Goal: Information Seeking & Learning: Understand process/instructions

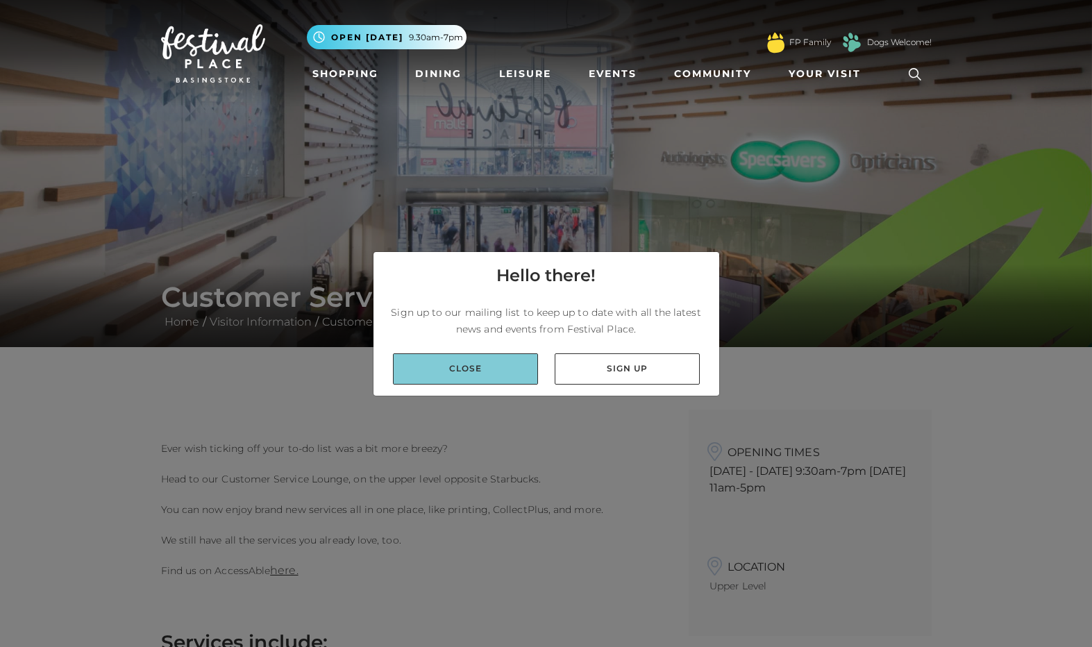
click at [483, 374] on link "Close" at bounding box center [465, 368] width 145 height 31
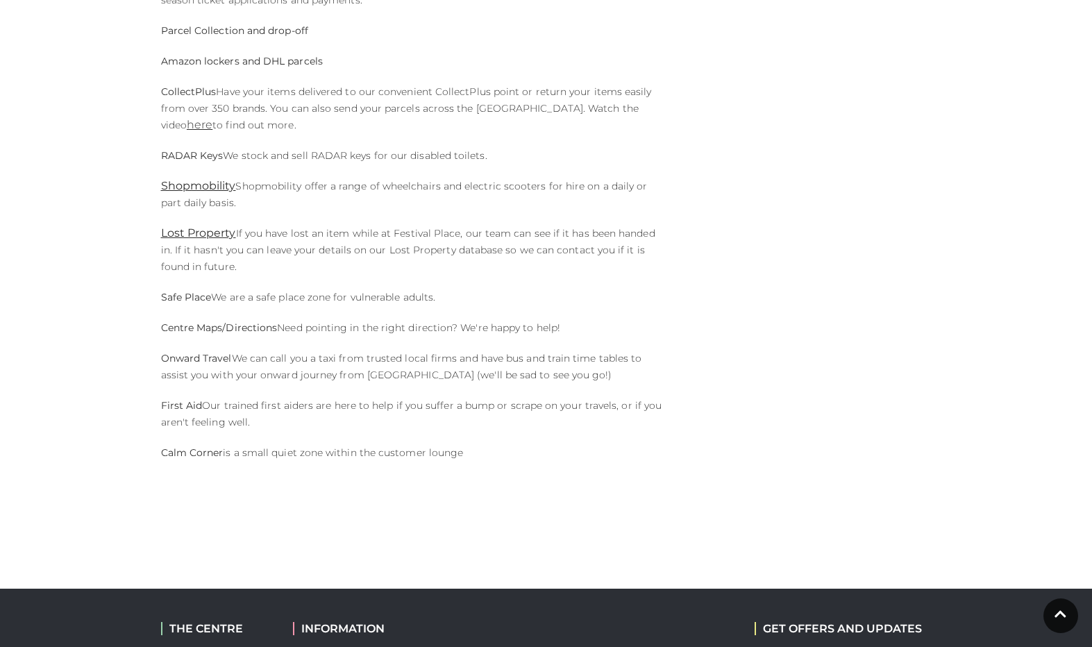
scroll to position [908, 0]
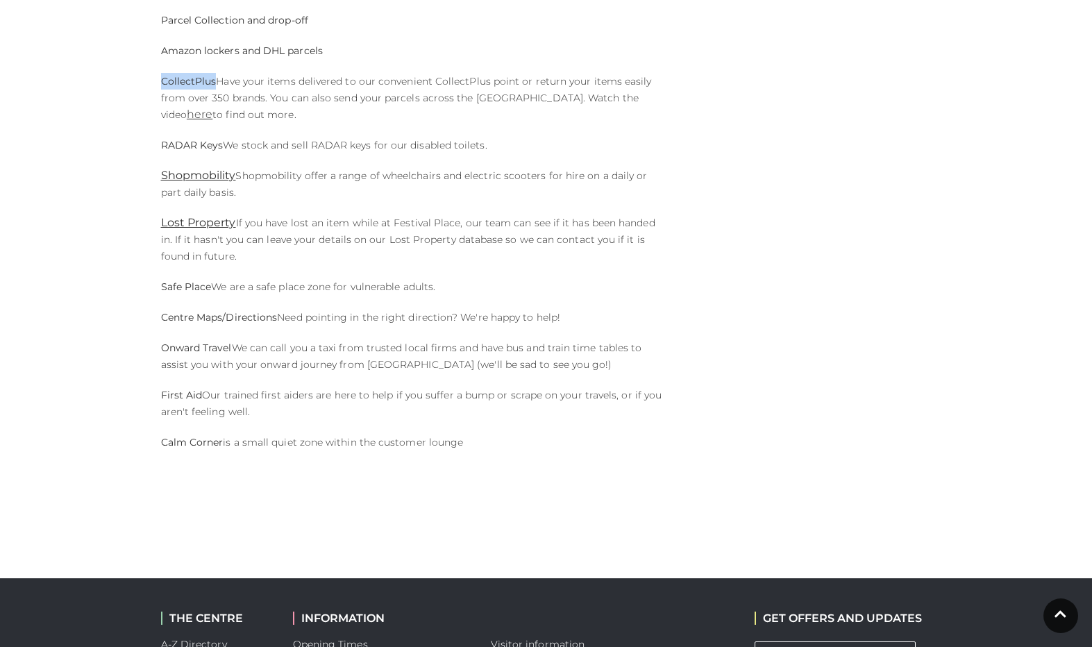
drag, startPoint x: 162, startPoint y: 81, endPoint x: 215, endPoint y: 77, distance: 53.6
click at [215, 77] on p "CollectPlus Have your items delivered to our convenient CollectPlus point or re…" at bounding box center [414, 98] width 507 height 50
copy strong "CollectPlus"
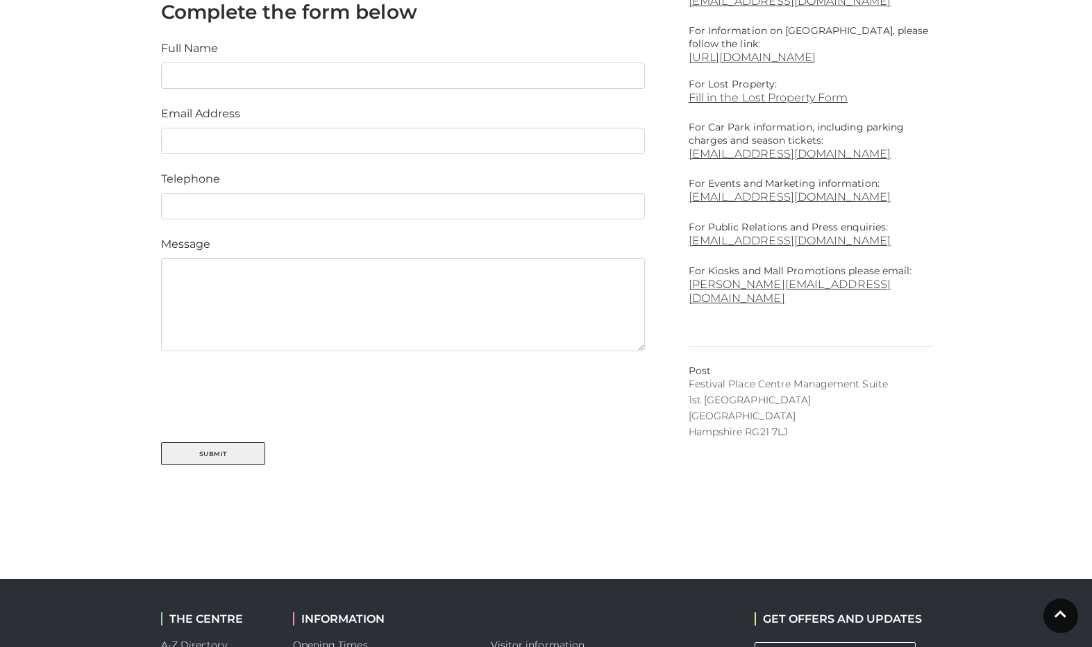
scroll to position [811, 0]
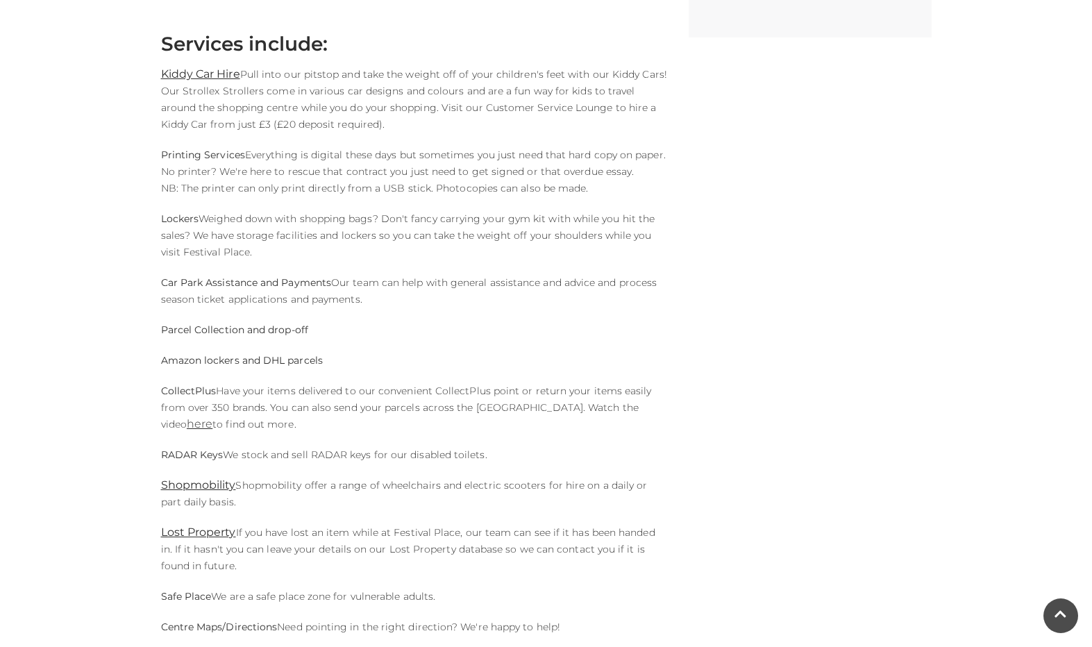
scroll to position [600, 0]
click at [591, 416] on p "CollectPlus Have your items delivered to our convenient CollectPlus point or re…" at bounding box center [414, 405] width 507 height 50
click at [212, 415] on link "here" at bounding box center [200, 421] width 26 height 13
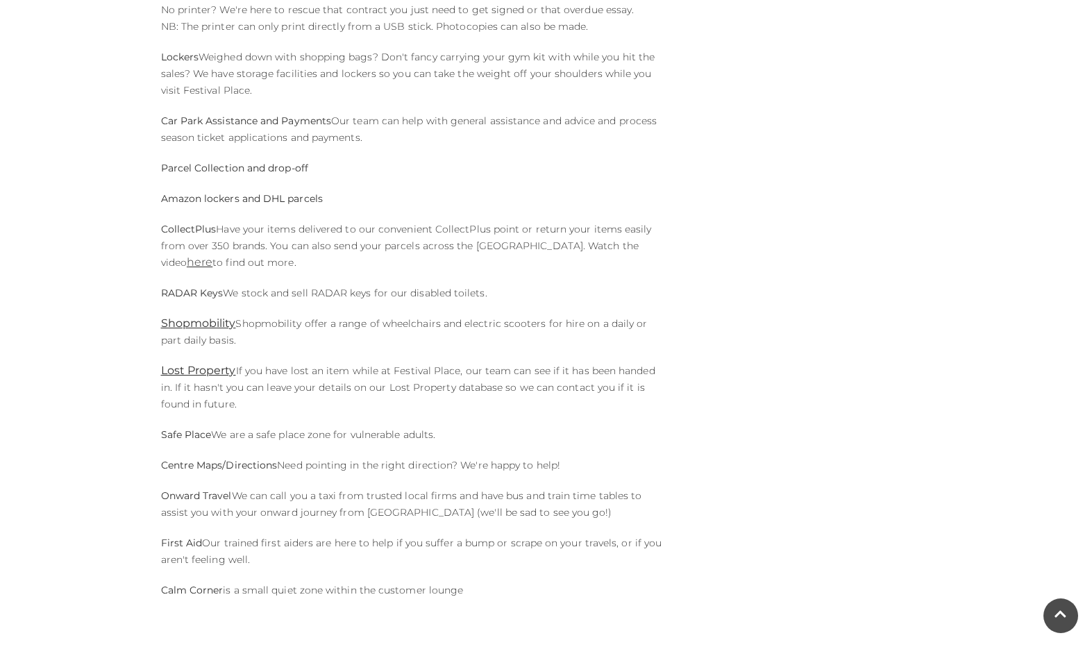
scroll to position [552, 0]
